Goal: Transaction & Acquisition: Subscribe to service/newsletter

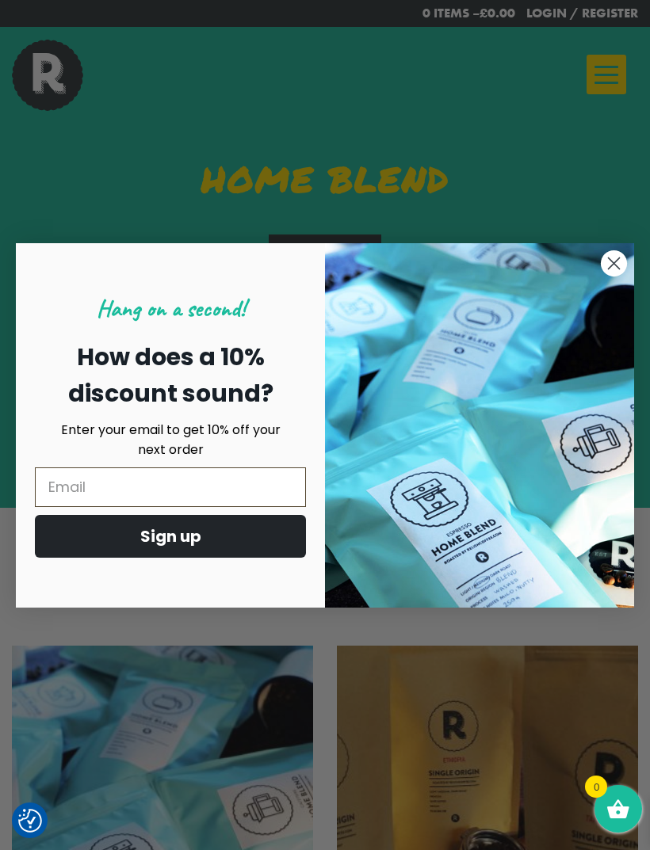
click at [101, 474] on input "Email" at bounding box center [170, 488] width 271 height 40
type input "[PERSON_NAME][EMAIL_ADDRESS][PERSON_NAME][DOMAIN_NAME]"
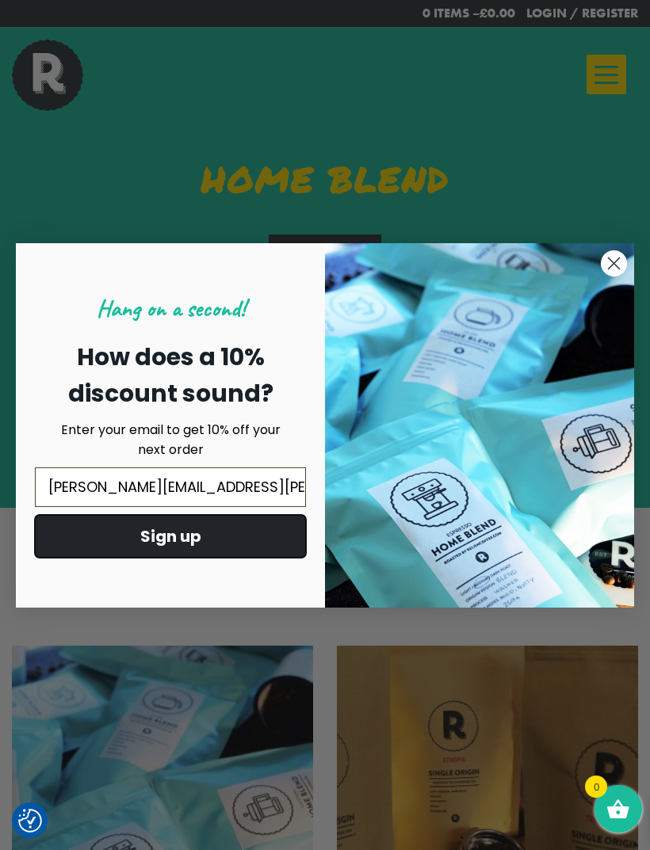
click at [186, 547] on button "Sign up" at bounding box center [170, 536] width 271 height 43
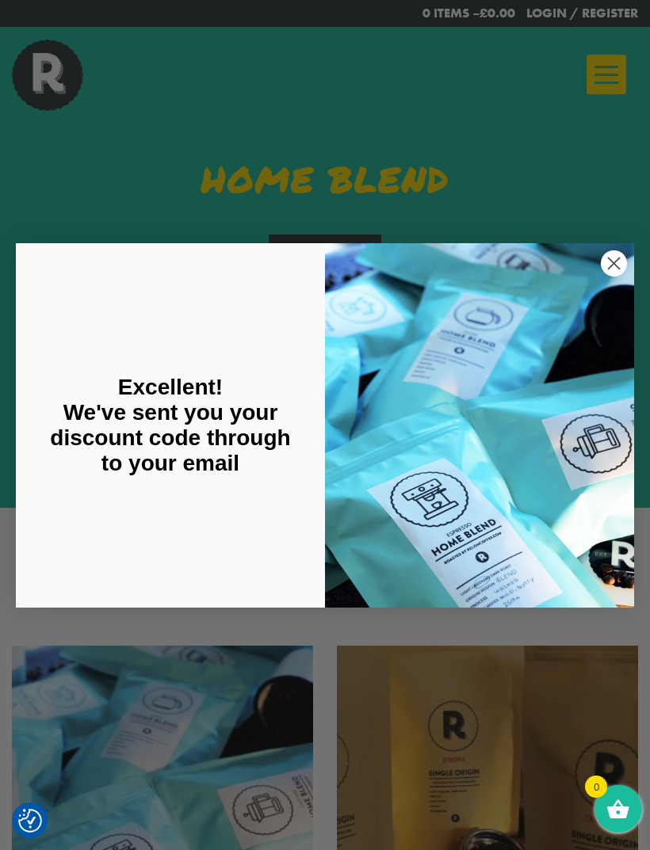
click at [259, 518] on div "Excellent! We've sent you your discount code through to your email" at bounding box center [178, 425] width 293 height 333
click at [476, 143] on div "Close dialog Excellent! We've sent you your discount code through to your email…" at bounding box center [325, 425] width 650 height 850
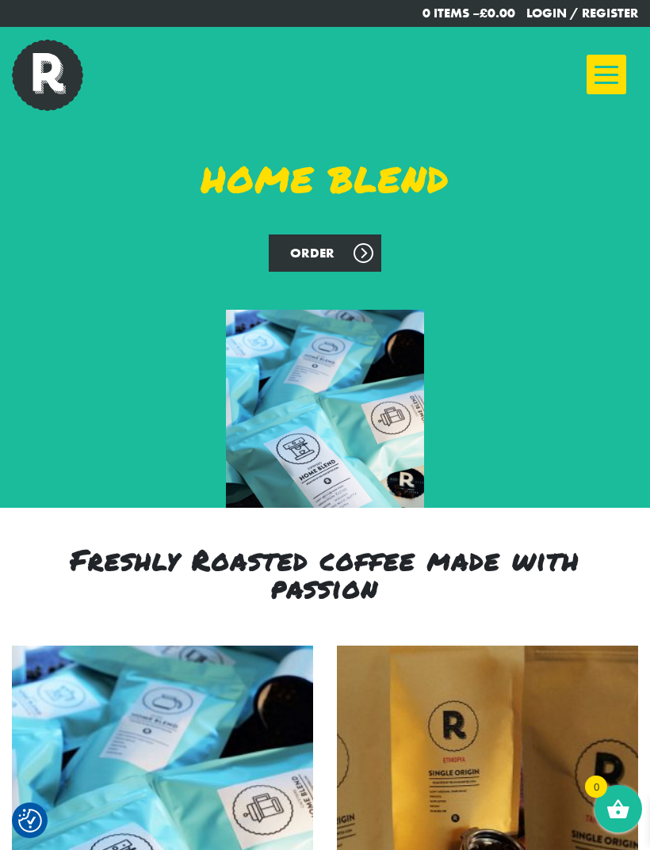
click at [336, 245] on link "Order" at bounding box center [325, 253] width 113 height 37
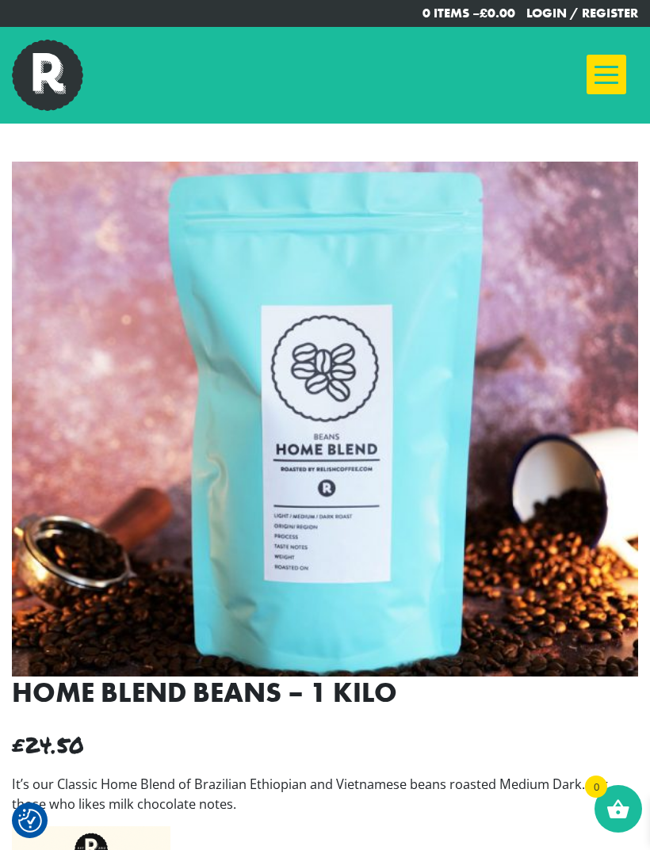
click at [617, 17] on link "Login / Register" at bounding box center [582, 13] width 112 height 17
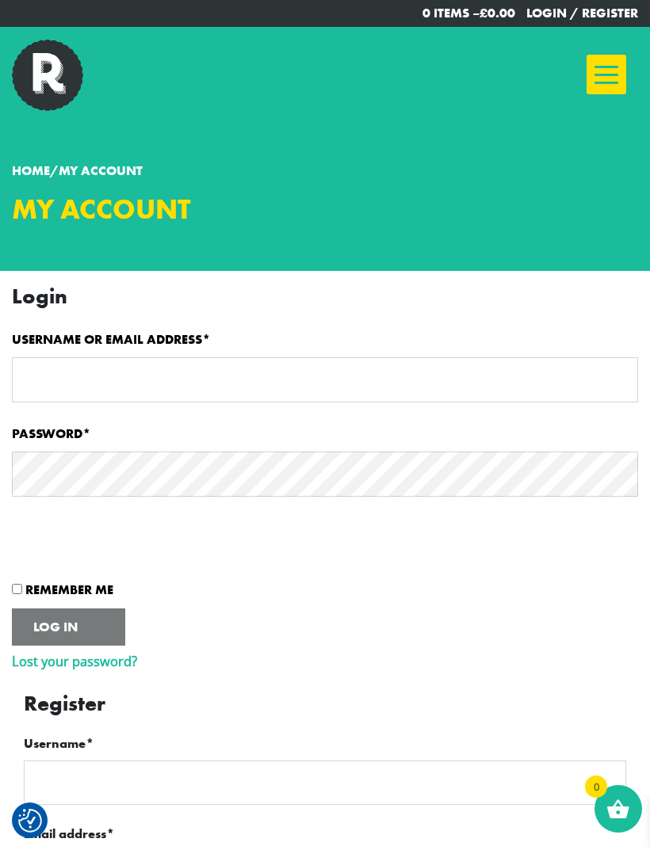
checkbox input "true"
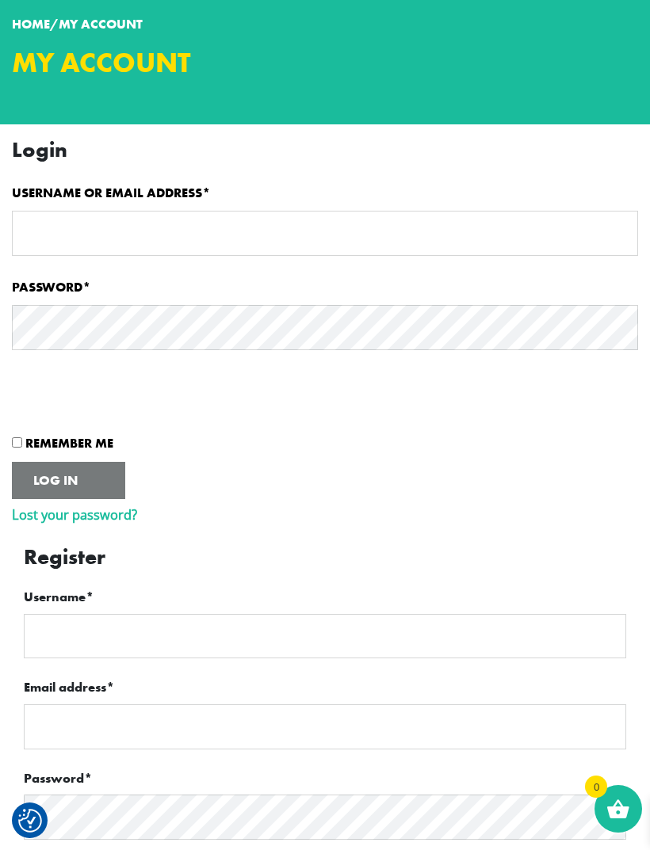
click at [251, 631] on input "Username *" at bounding box center [325, 636] width 602 height 45
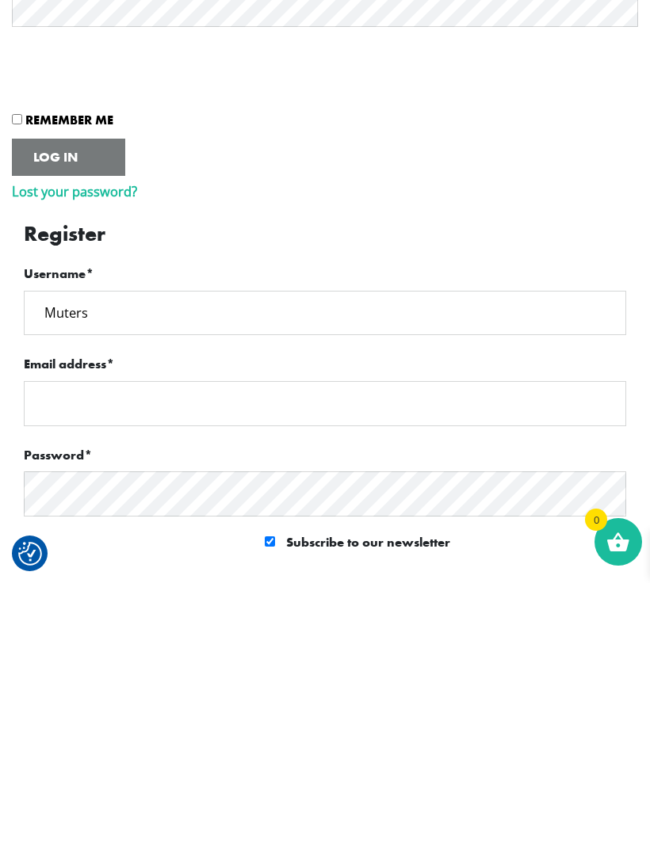
type input "Muters"
click at [63, 648] on input "Email address *" at bounding box center [325, 670] width 602 height 45
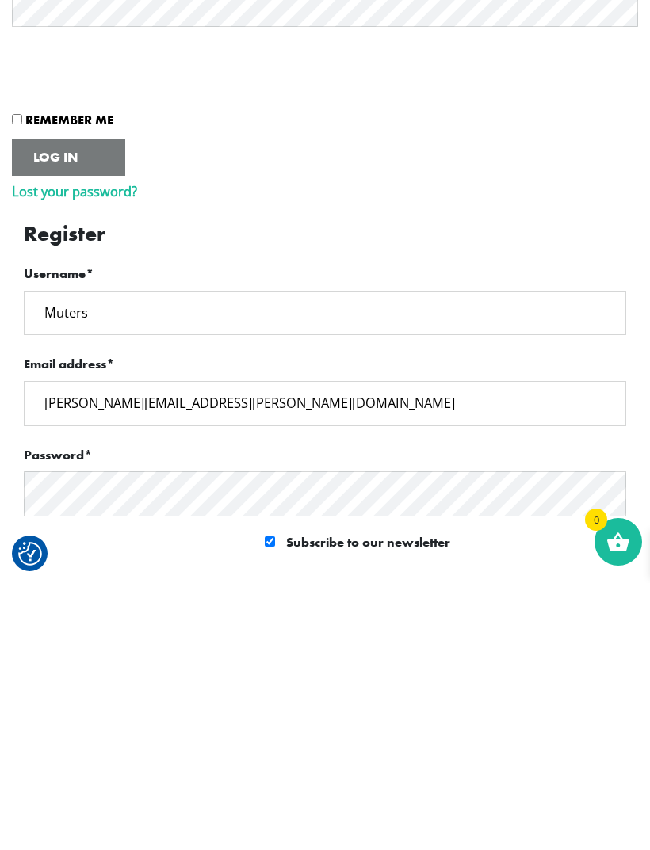
type input "steve.muter@yahoo.com"
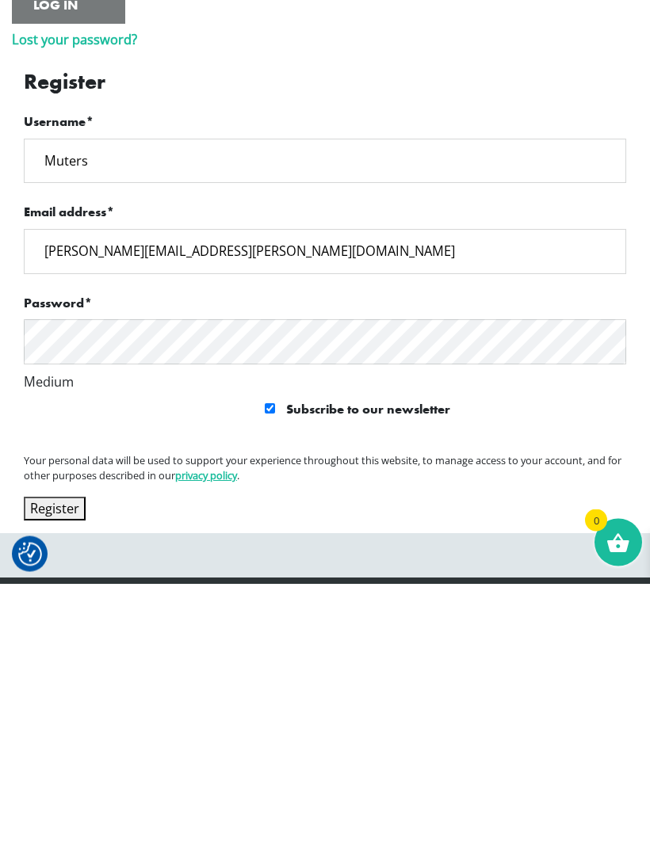
scroll to position [622, 0]
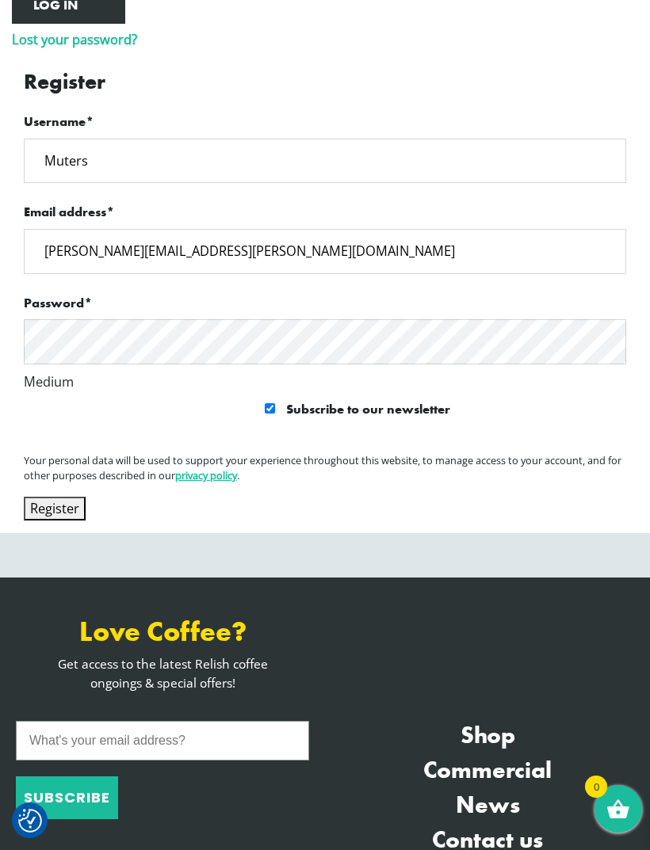
click at [57, 520] on button "Register" at bounding box center [55, 509] width 62 height 25
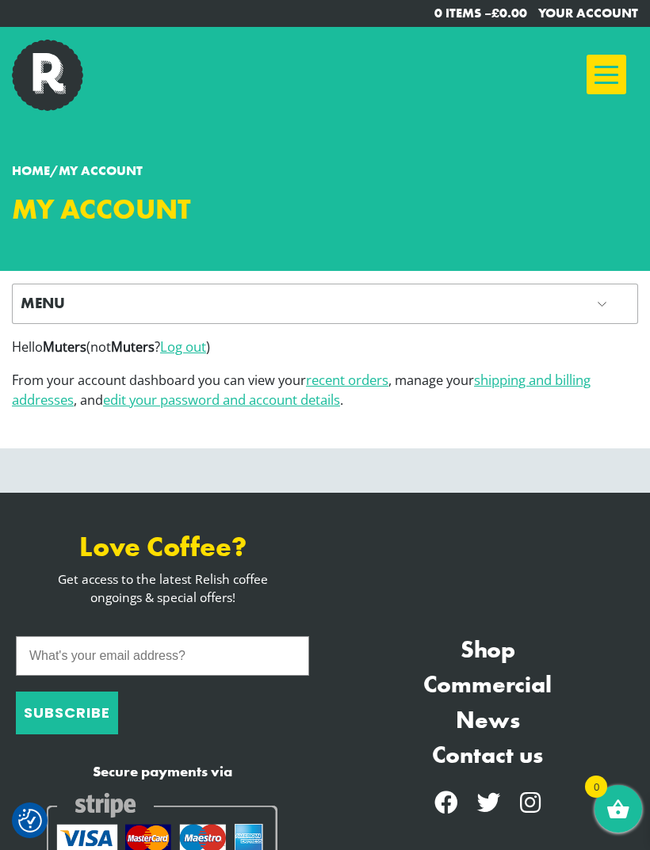
click at [587, 310] on p "Menu" at bounding box center [325, 303] width 609 height 23
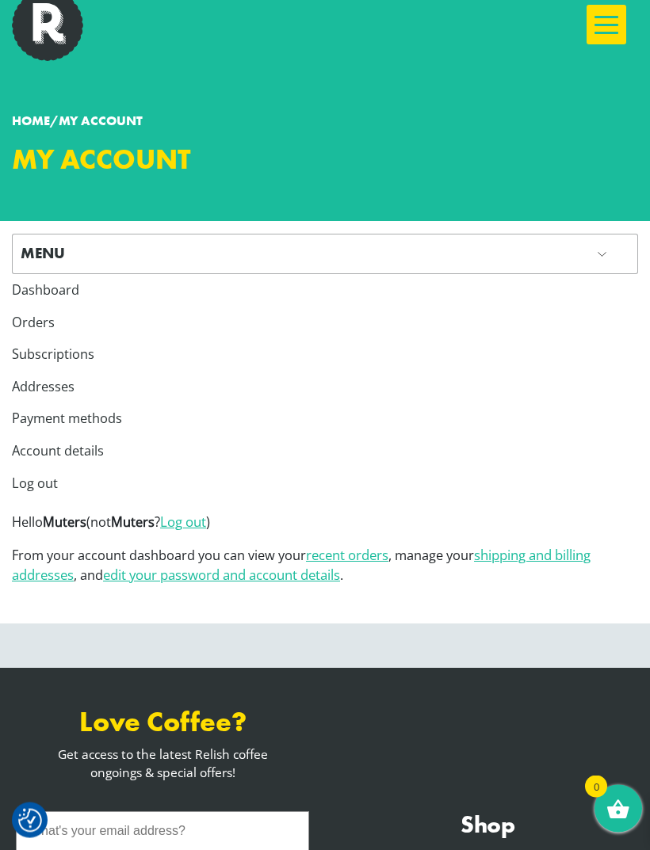
scroll to position [47, 0]
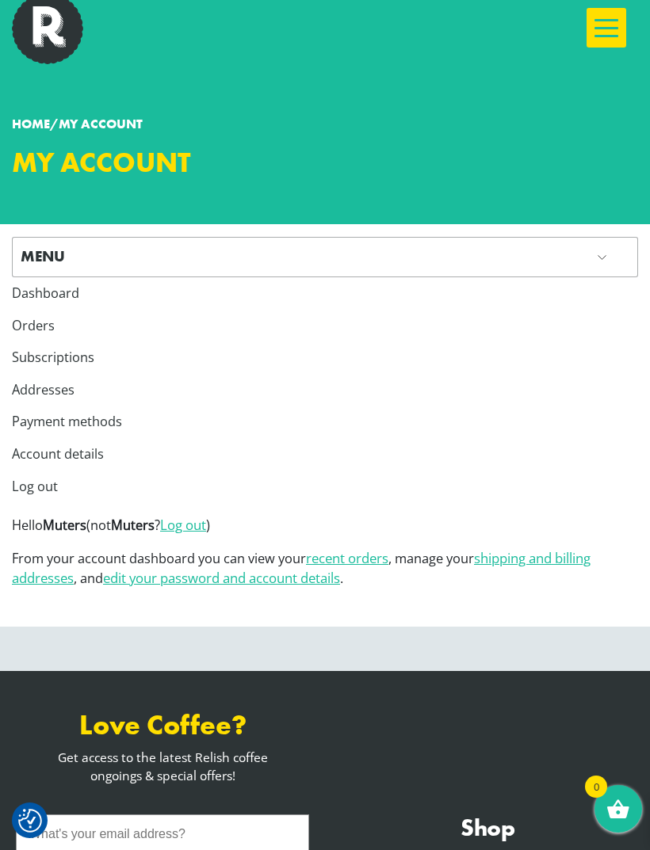
click at [153, 258] on p "Menu" at bounding box center [325, 257] width 609 height 23
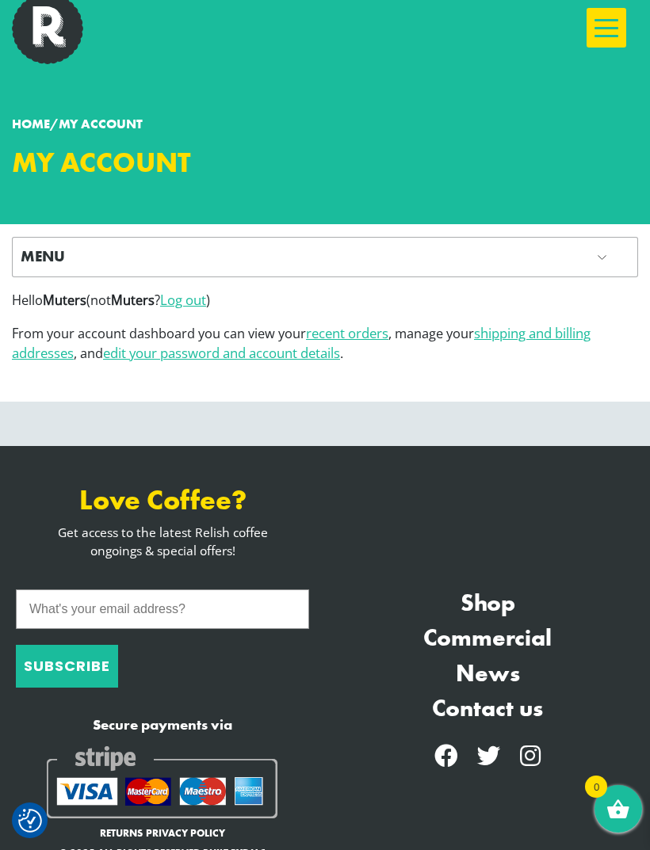
click at [605, 22] on div at bounding box center [607, 28] width 40 height 40
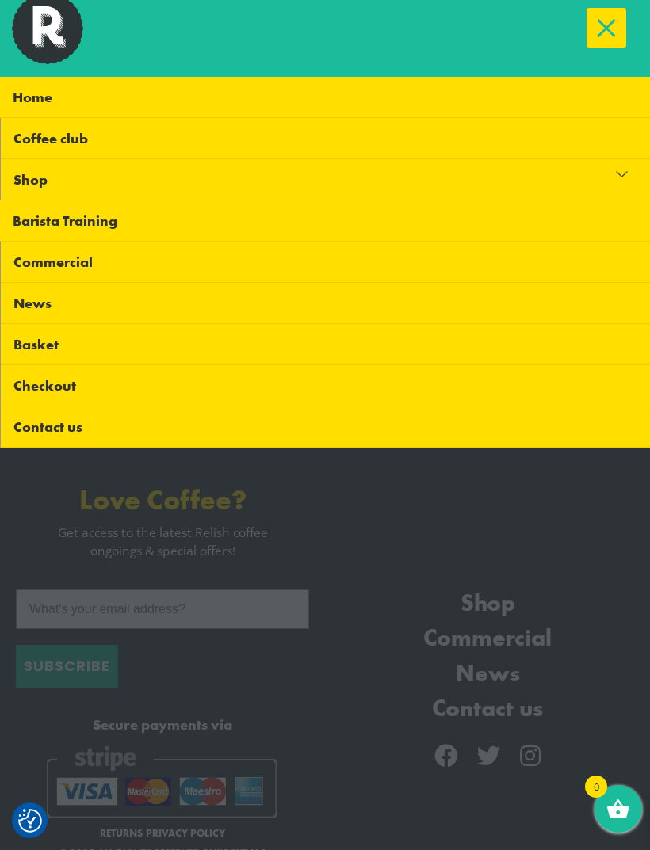
click at [159, 173] on link "Shop" at bounding box center [325, 179] width 649 height 41
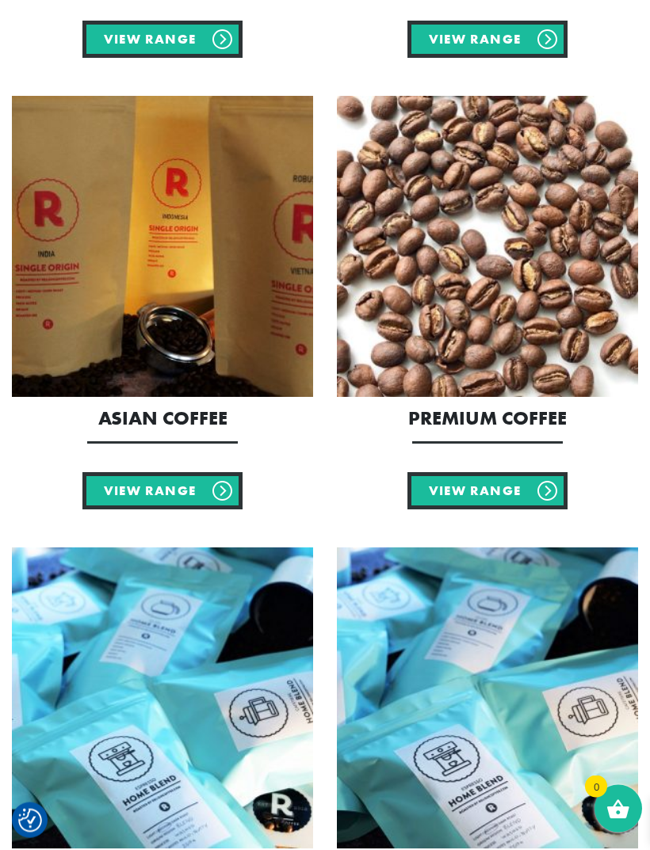
scroll to position [685, 0]
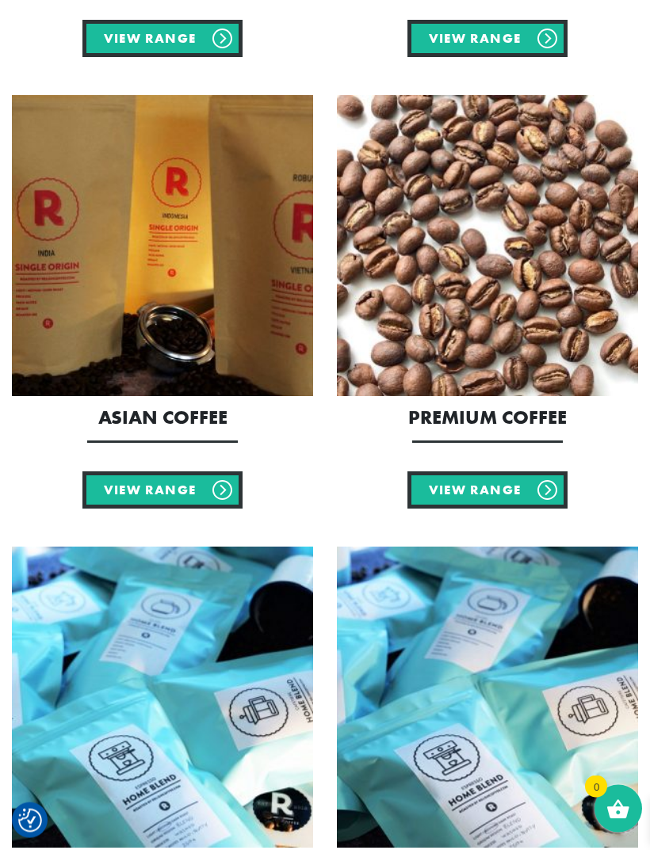
click at [528, 483] on link "View Range" at bounding box center [487, 490] width 160 height 37
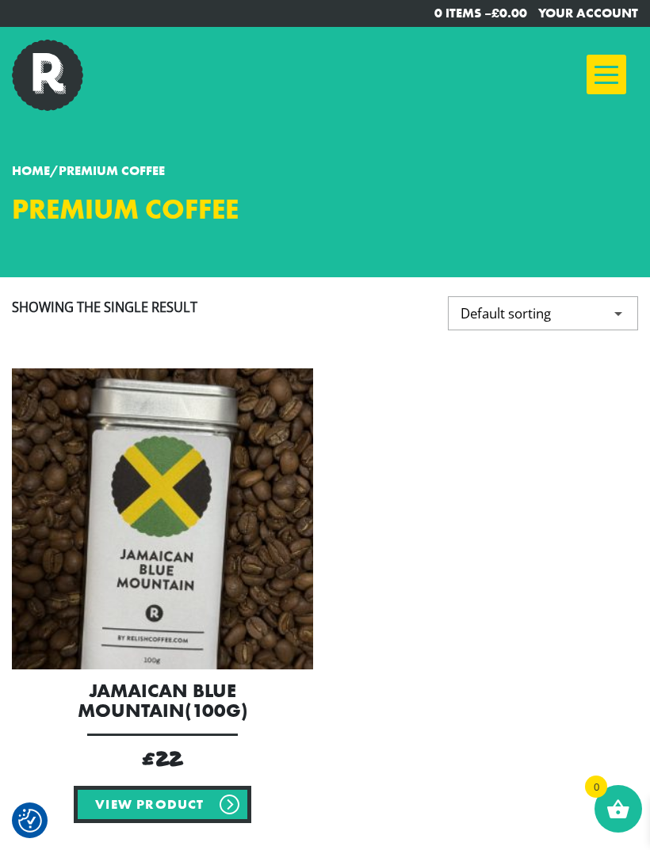
click at [613, 78] on div at bounding box center [607, 75] width 40 height 40
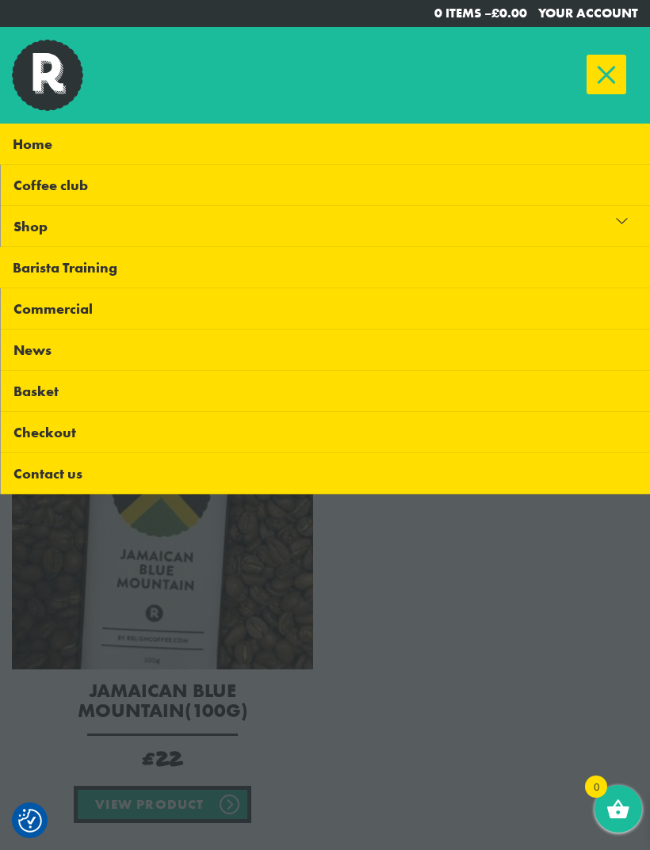
click at [533, 396] on link "Basket" at bounding box center [325, 391] width 649 height 41
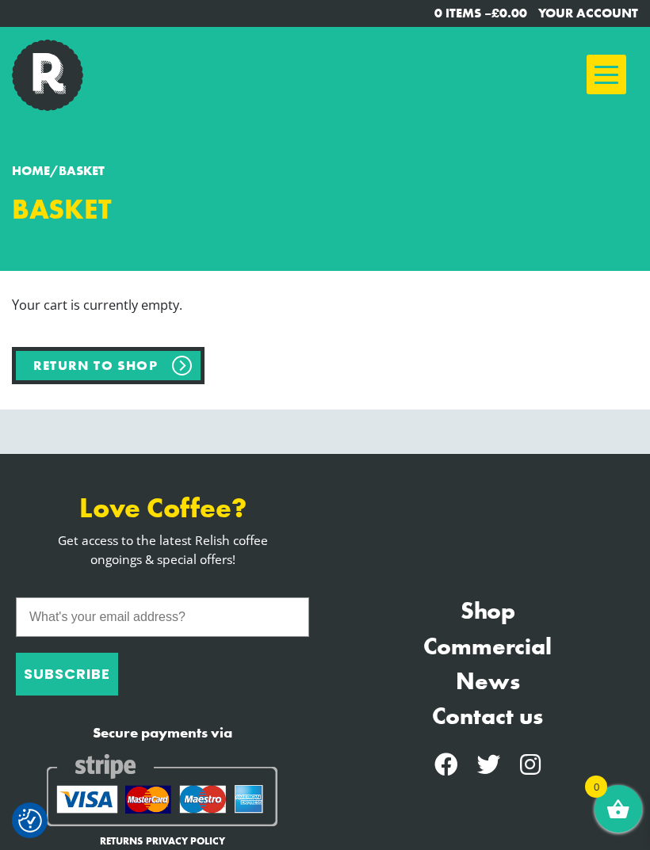
click at [614, 77] on div at bounding box center [607, 75] width 40 height 40
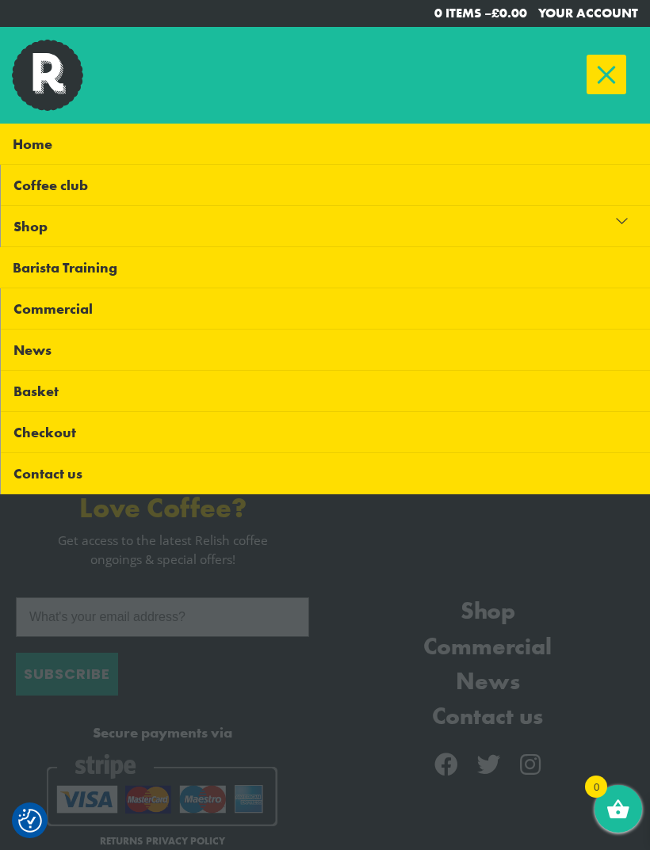
click at [94, 143] on link "Home" at bounding box center [325, 144] width 650 height 41
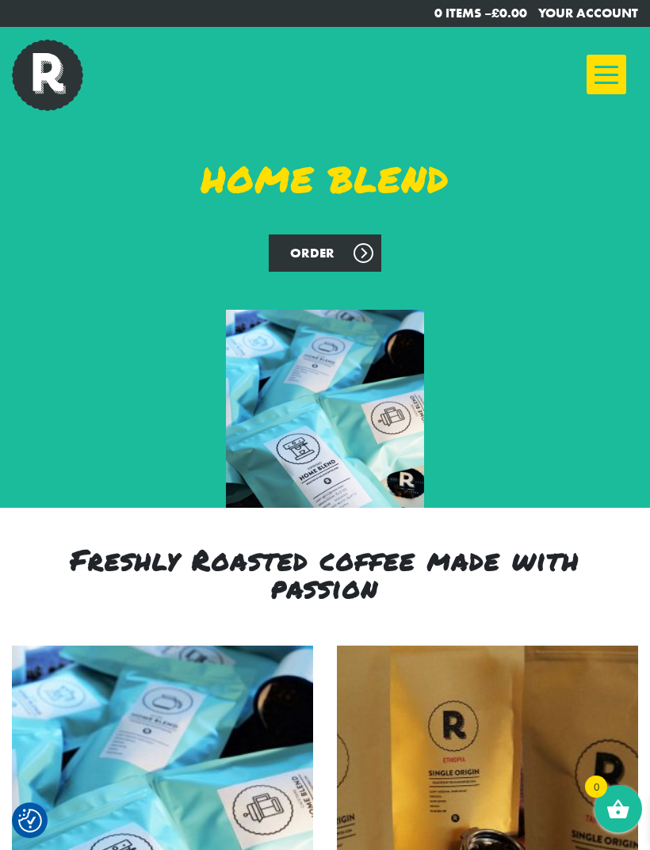
click at [599, 77] on div at bounding box center [607, 75] width 40 height 40
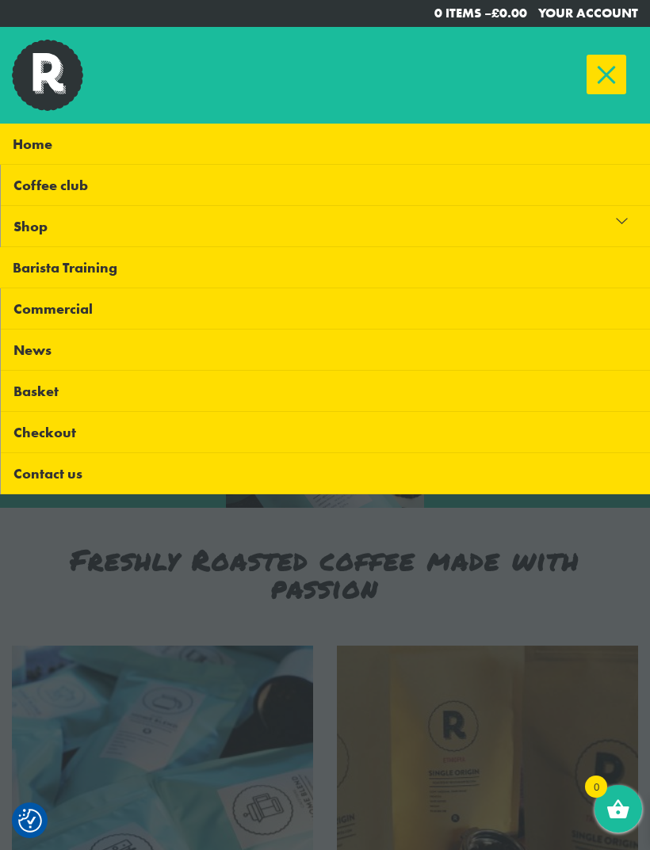
click at [132, 191] on link "Coffee club" at bounding box center [325, 185] width 649 height 41
